Goal: Task Accomplishment & Management: Use online tool/utility

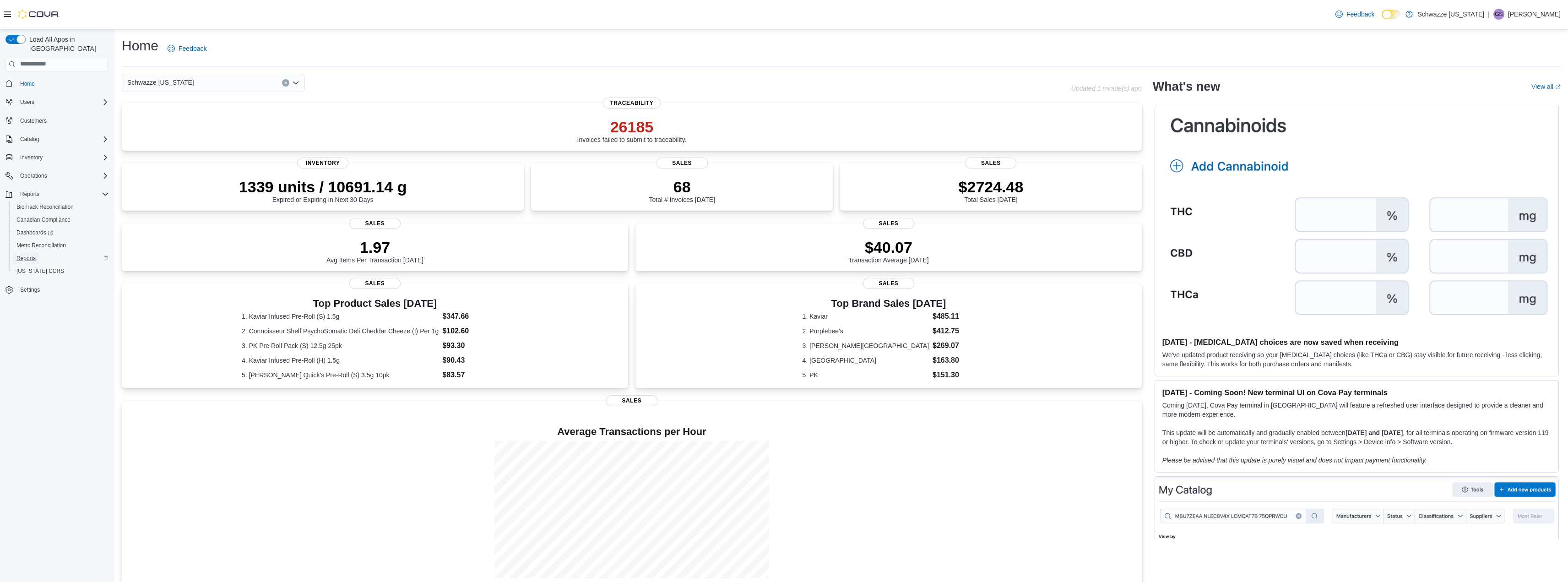
drag, startPoint x: 22, startPoint y: 251, endPoint x: 43, endPoint y: 250, distance: 21.0
click at [22, 254] on span "Reports" at bounding box center [26, 258] width 19 height 7
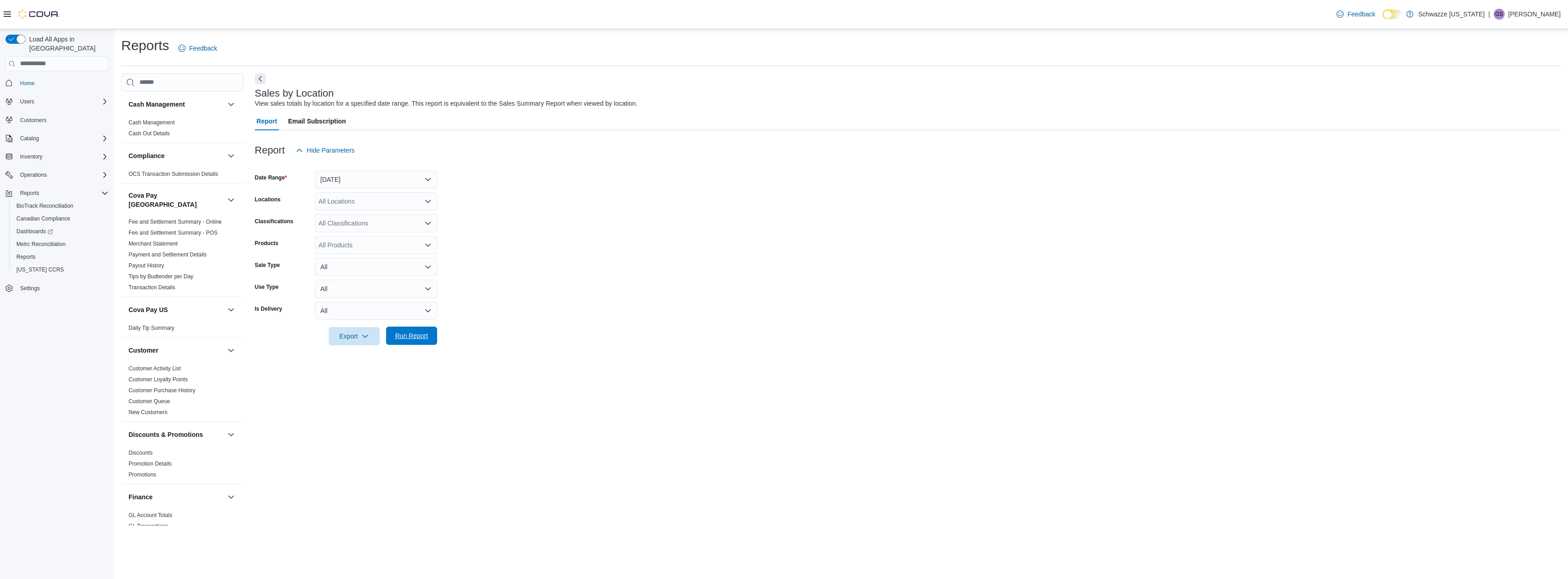
click at [421, 341] on span "Run Report" at bounding box center [411, 336] width 40 height 18
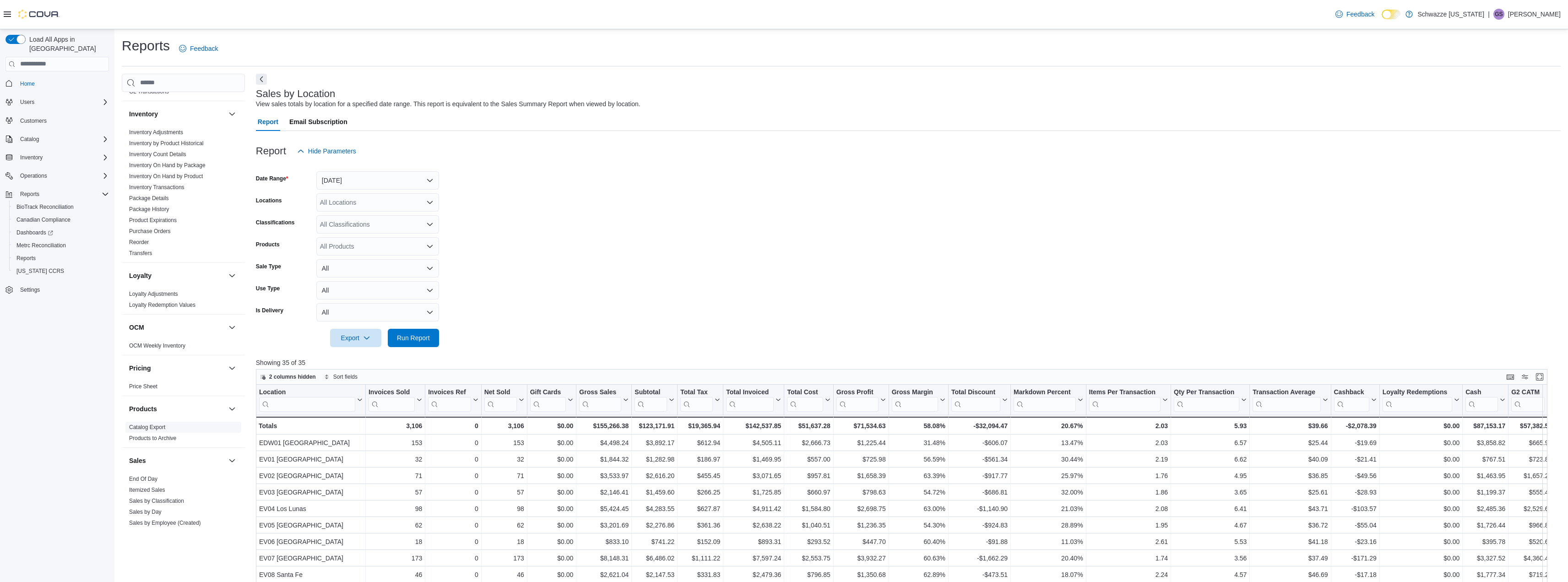
scroll to position [635, 0]
click at [1525, 15] on p "[PERSON_NAME]" at bounding box center [1534, 14] width 53 height 11
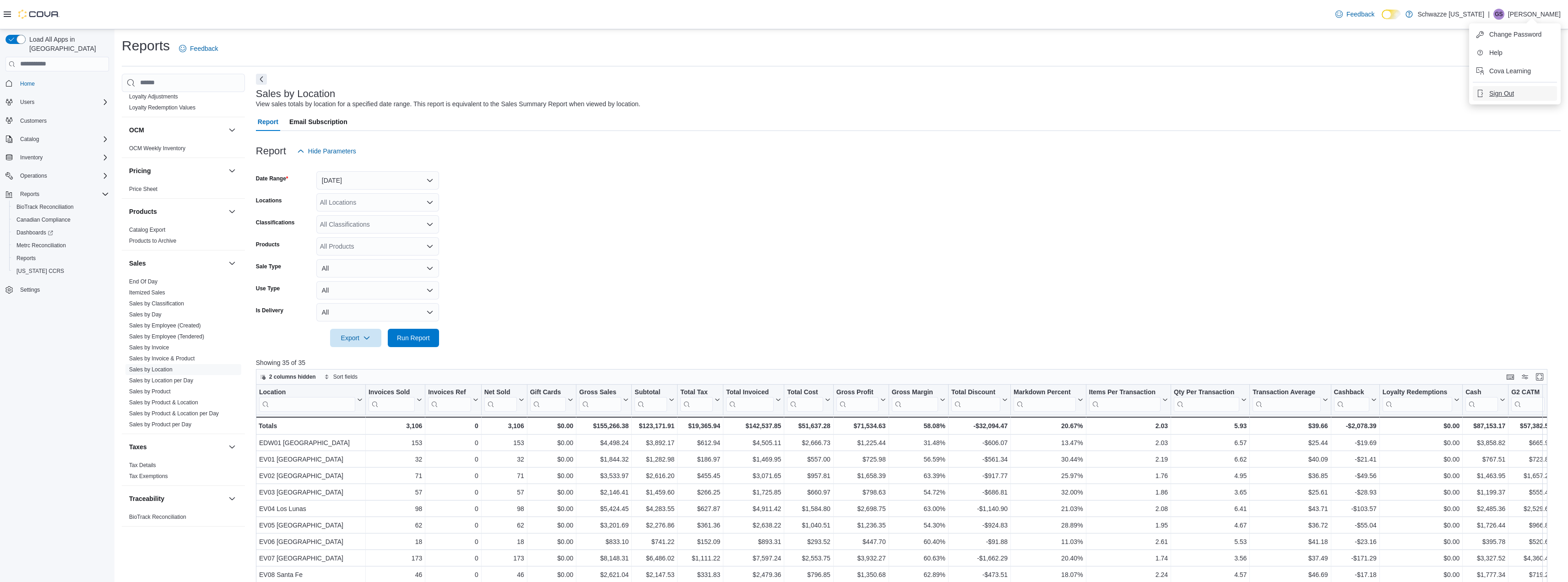
click at [1501, 94] on span "Sign Out" at bounding box center [1501, 93] width 24 height 9
